Goal: Navigation & Orientation: Find specific page/section

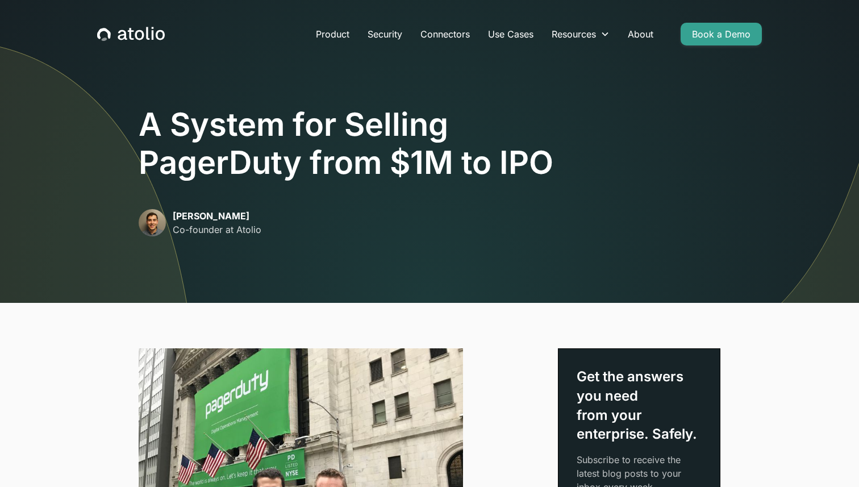
click at [143, 37] on icon "home" at bounding box center [131, 34] width 68 height 15
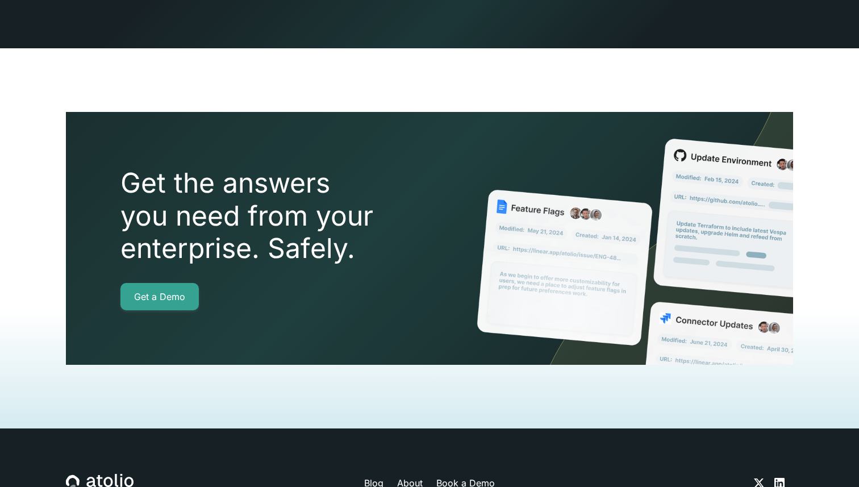
scroll to position [2584, 0]
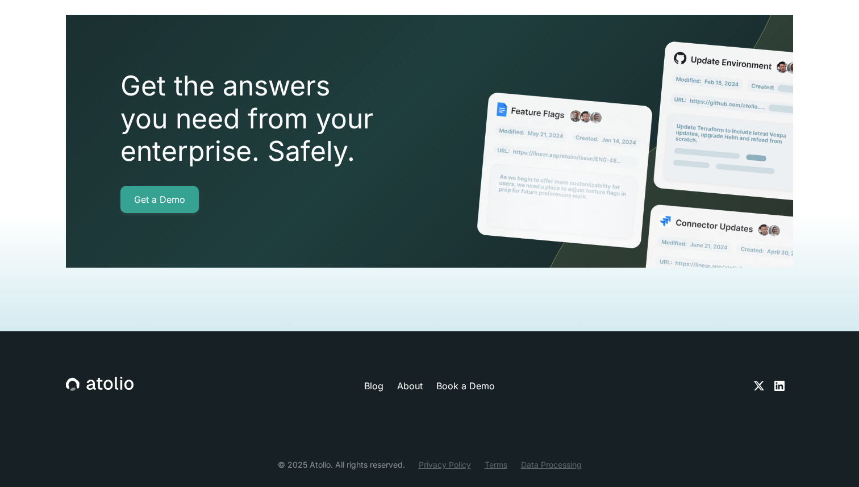
click at [410, 379] on link "About" at bounding box center [410, 386] width 26 height 14
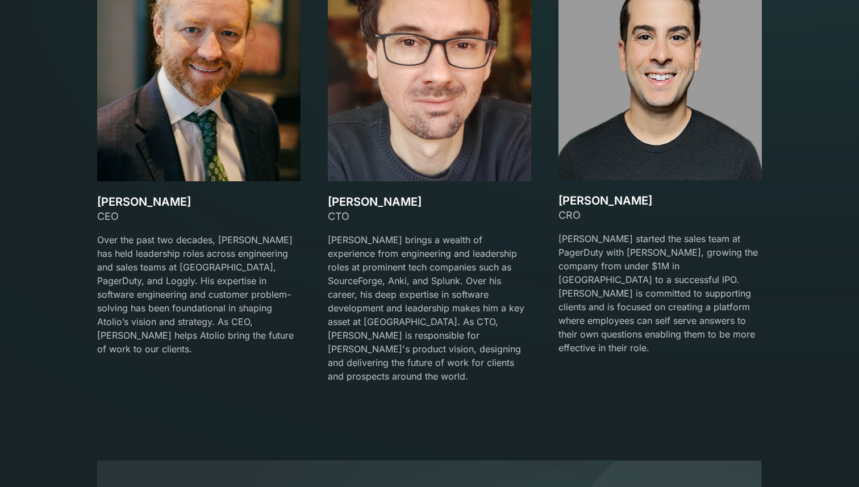
scroll to position [1755, 0]
